Goal: Task Accomplishment & Management: Complete application form

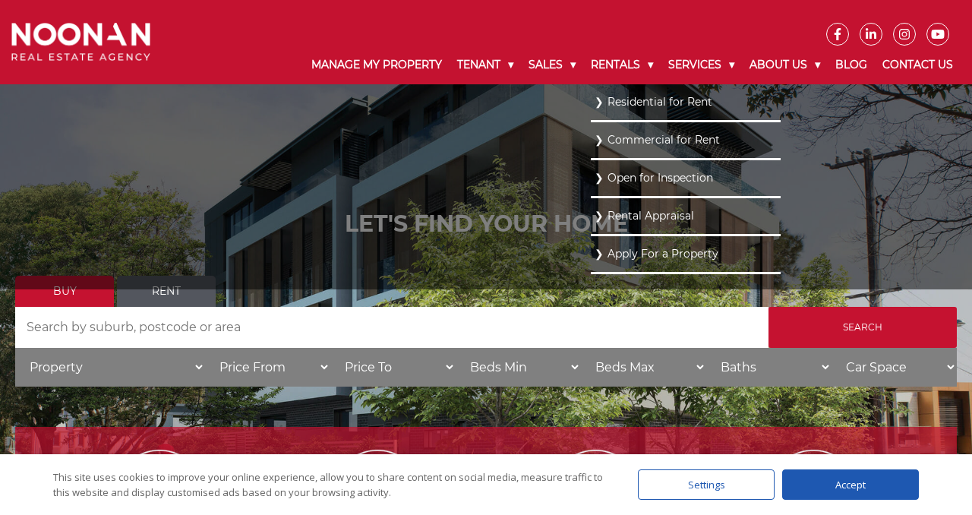
click at [626, 102] on link "Residential for Rent" at bounding box center [686, 102] width 182 height 21
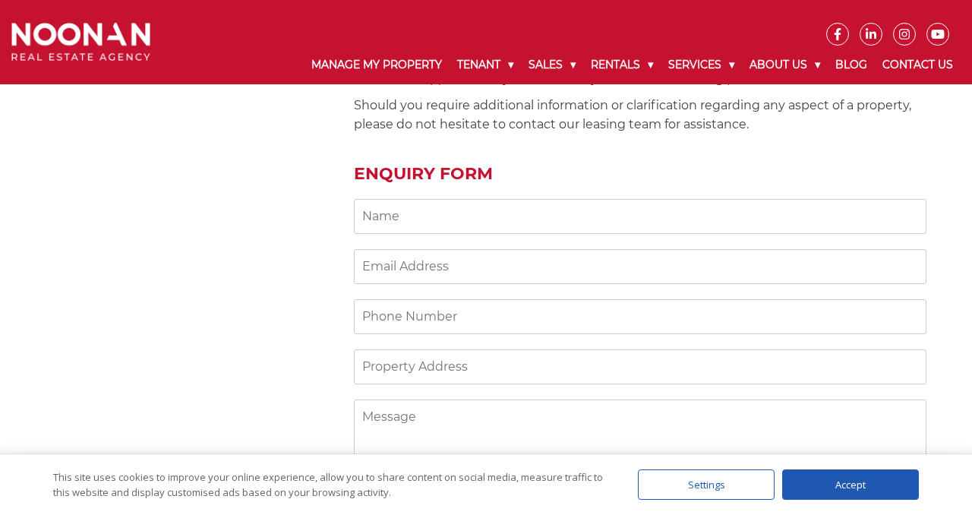
scroll to position [1277, 0]
click at [558, 211] on input "Contact form" at bounding box center [640, 217] width 573 height 35
type input "Bridgette Peters"
type input "bridgette.peters11@gmail.com"
type input "0403847033"
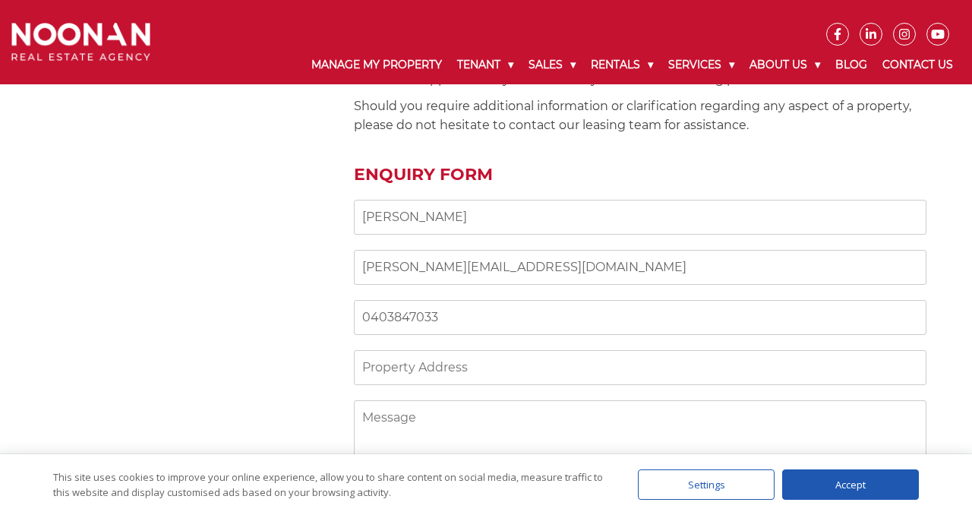
type input "2/33 The Esplanade"
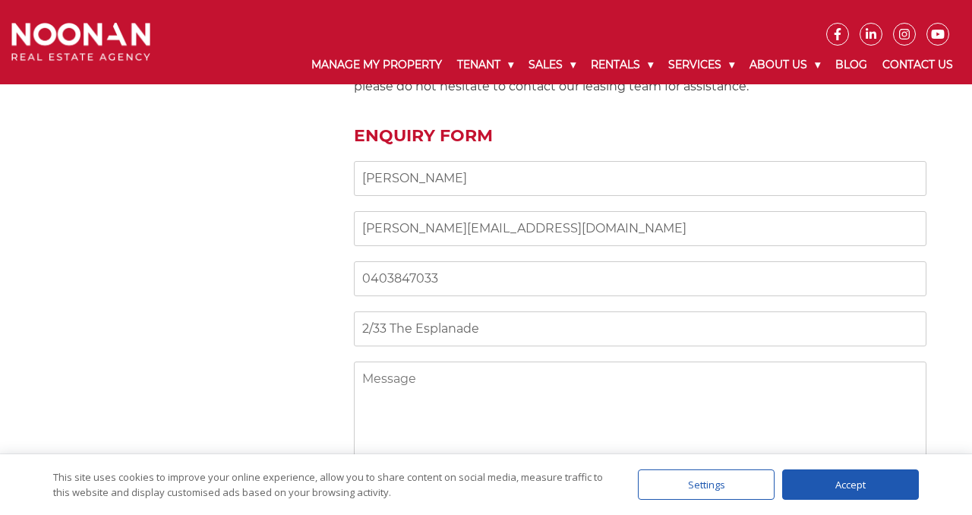
drag, startPoint x: 510, startPoint y: 368, endPoint x: 426, endPoint y: 337, distance: 89.6
drag, startPoint x: 542, startPoint y: 323, endPoint x: 250, endPoint y: 292, distance: 293.4
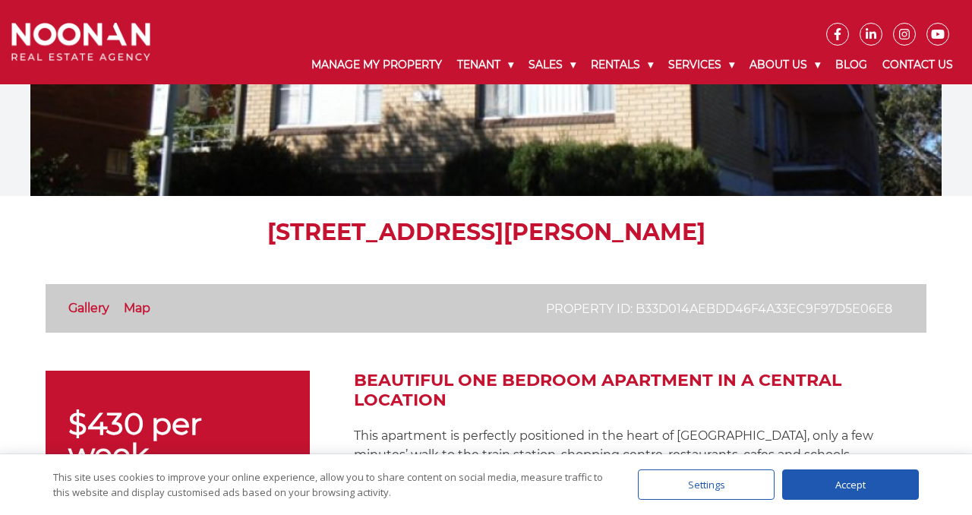
scroll to position [223, 0]
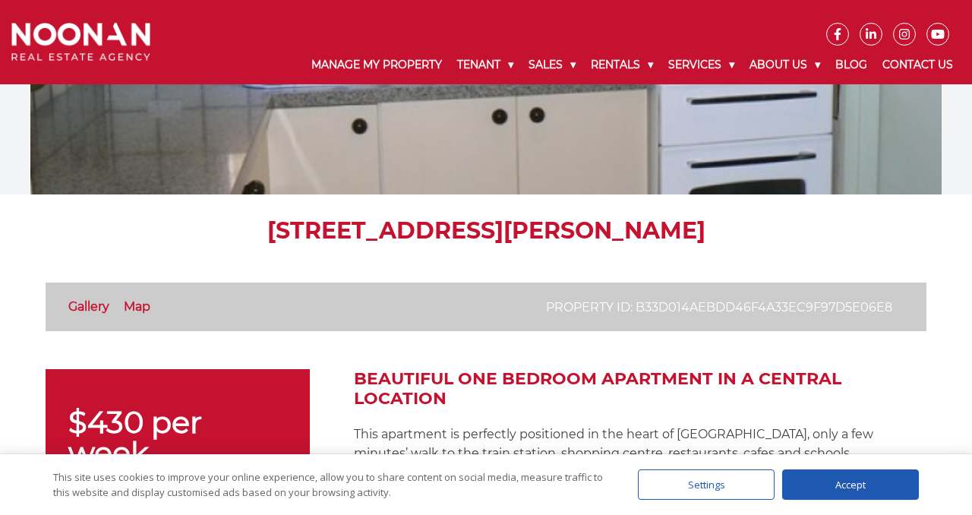
drag, startPoint x: 771, startPoint y: 230, endPoint x: 790, endPoint y: 226, distance: 19.5
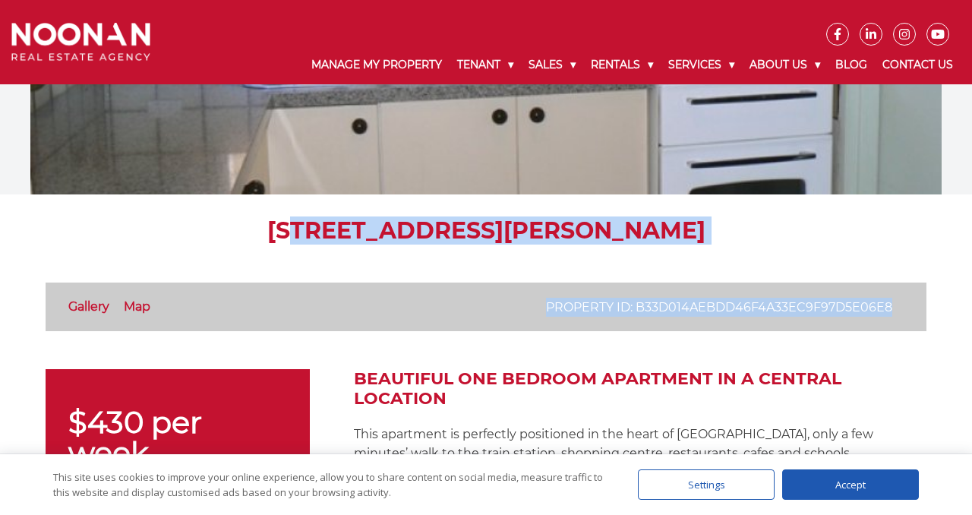
click at [805, 224] on h1 "[STREET_ADDRESS][PERSON_NAME]" at bounding box center [486, 230] width 881 height 27
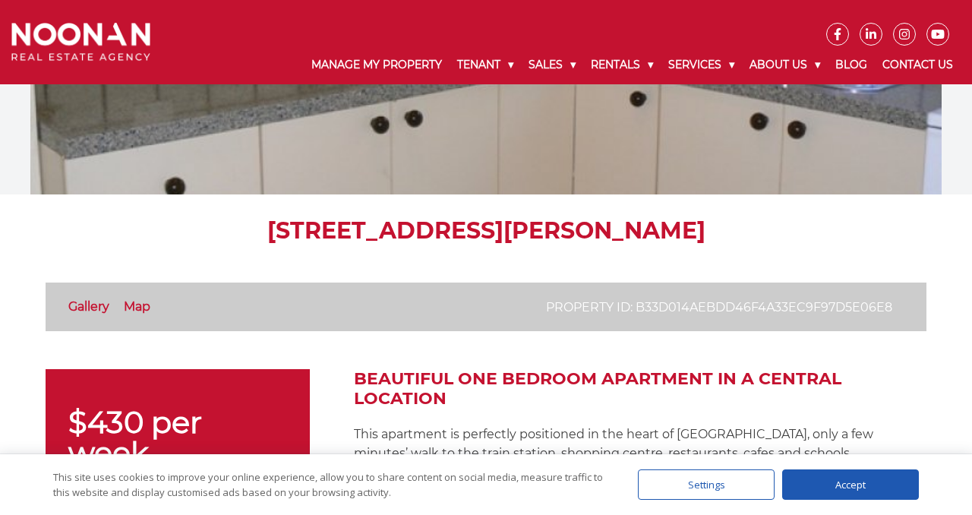
drag, startPoint x: 762, startPoint y: 225, endPoint x: 214, endPoint y: 220, distance: 547.7
click at [214, 220] on h1 "[STREET_ADDRESS][PERSON_NAME]" at bounding box center [486, 230] width 881 height 27
copy h1 "[STREET_ADDRESS][PERSON_NAME]"
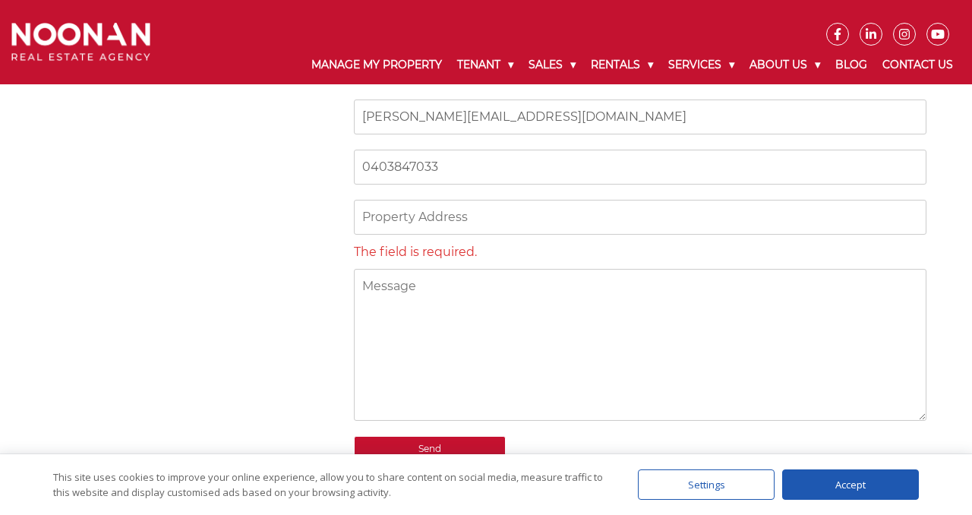
scroll to position [1422, 0]
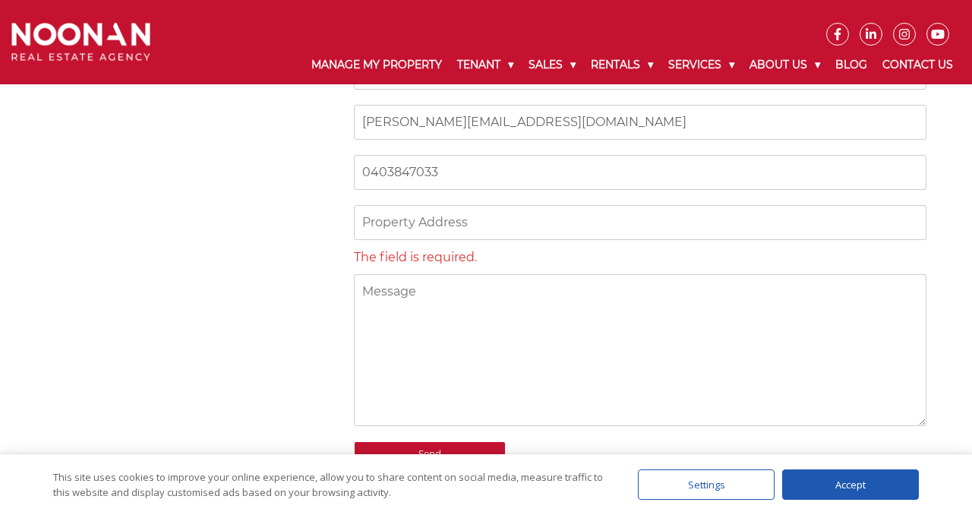
click at [476, 223] on input "Contact form" at bounding box center [640, 222] width 573 height 35
paste input "[STREET_ADDRESS][PERSON_NAME]"
type input "[STREET_ADDRESS][PERSON_NAME]"
click at [482, 304] on textarea "Contact form" at bounding box center [640, 350] width 573 height 152
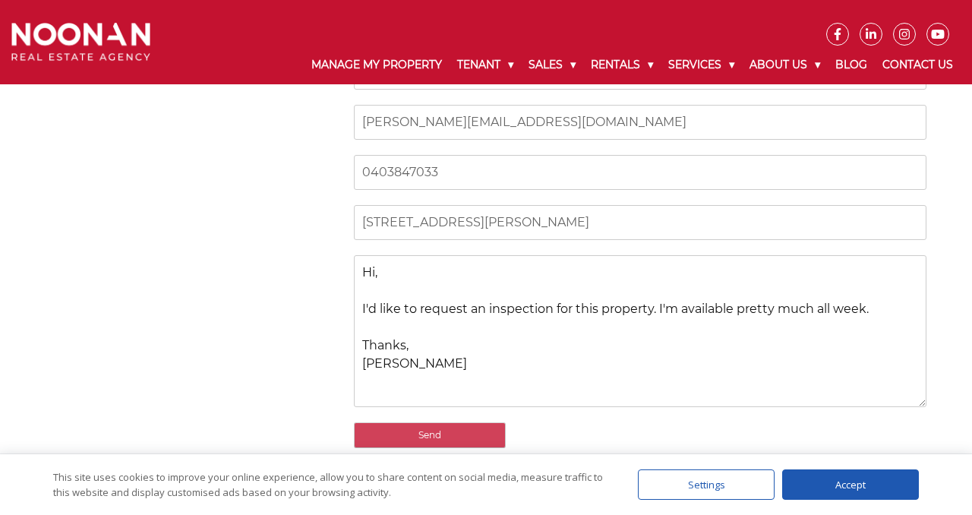
type textarea "Hi, I'd like to request an inspection for this property. I'm available pretty m…"
click at [389, 431] on input "Send" at bounding box center [430, 435] width 152 height 26
